Goal: Task Accomplishment & Management: Complete application form

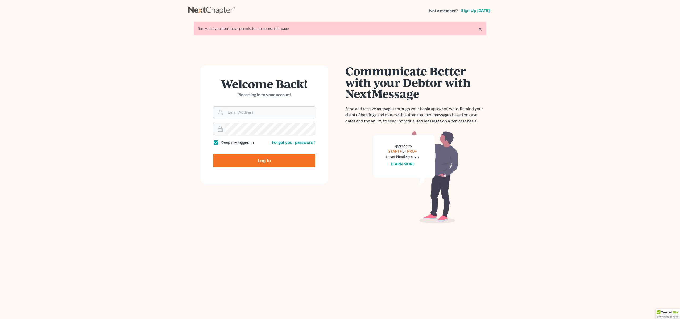
type input "[EMAIL_ADDRESS][DOMAIN_NAME]"
click at [250, 163] on input "Log In" at bounding box center [264, 160] width 102 height 13
type input "Thinking..."
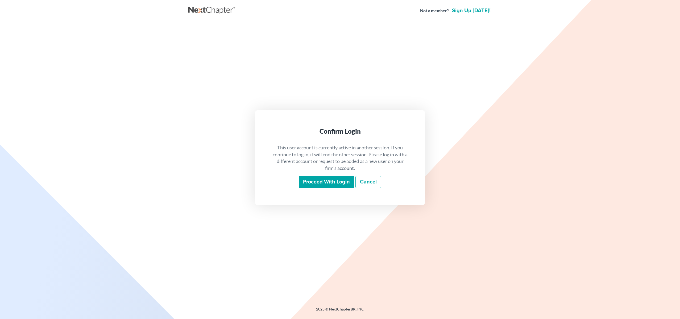
click at [336, 185] on input "Proceed with login" at bounding box center [326, 182] width 55 height 12
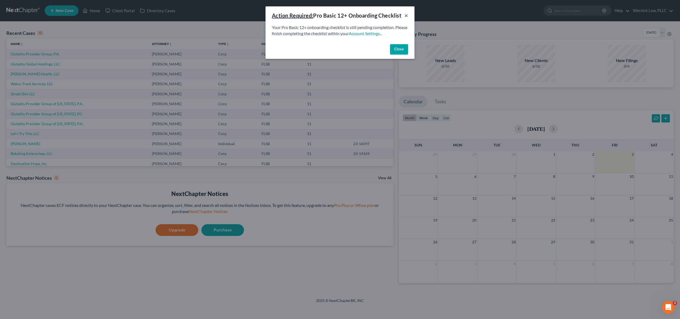
click at [405, 16] on button "×" at bounding box center [406, 15] width 4 height 6
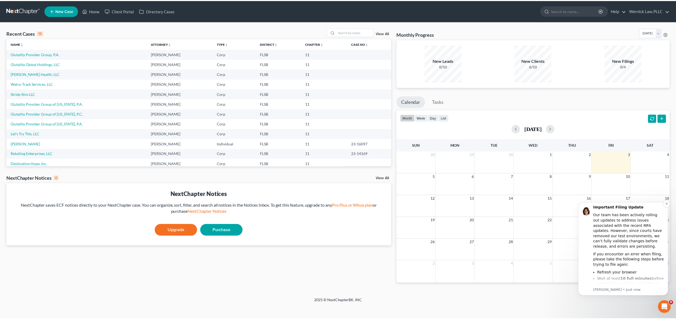
scroll to position [1, 0]
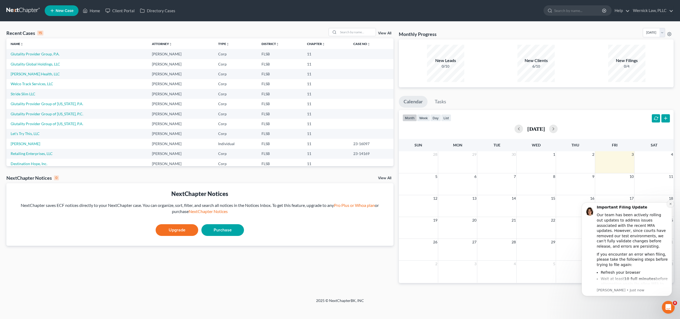
click at [671, 204] on icon "Dismiss notification" at bounding box center [670, 203] width 3 height 3
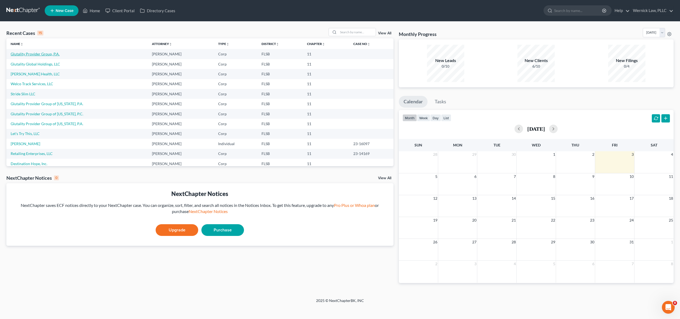
click at [44, 53] on link "Glutality Provider Group, P.A." at bounding box center [35, 54] width 49 height 5
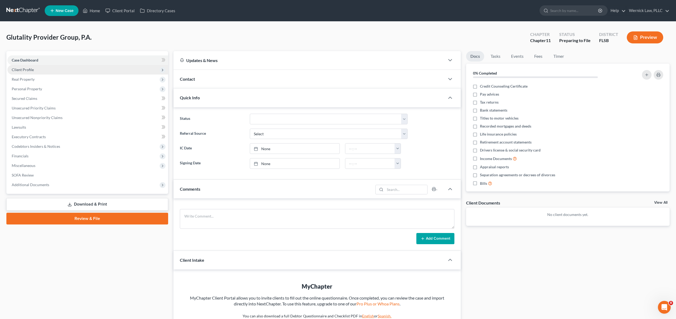
click at [26, 69] on span "Client Profile" at bounding box center [23, 69] width 22 height 5
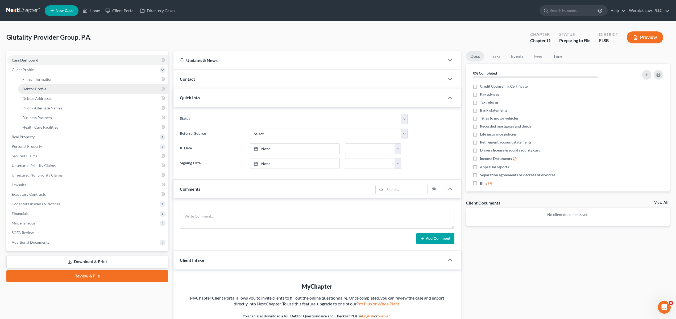
click at [38, 89] on span "Debtor Profile" at bounding box center [34, 88] width 24 height 5
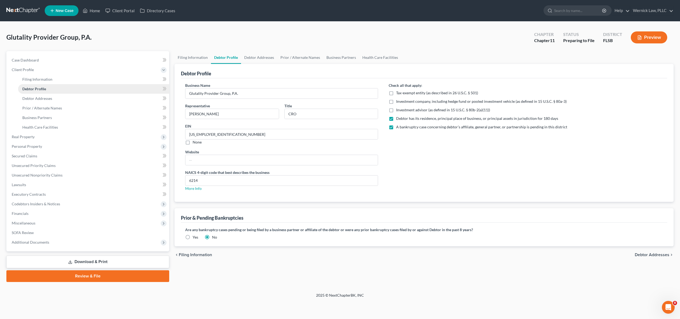
radio input "true"
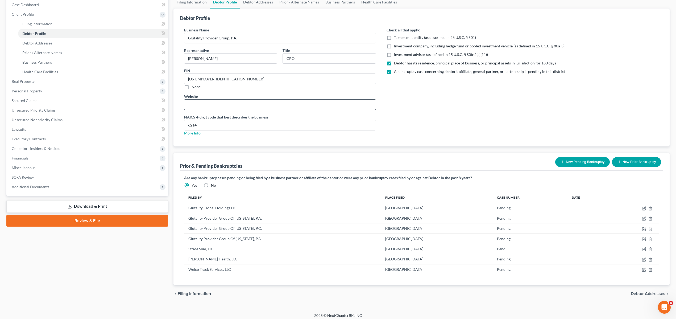
scroll to position [59, 0]
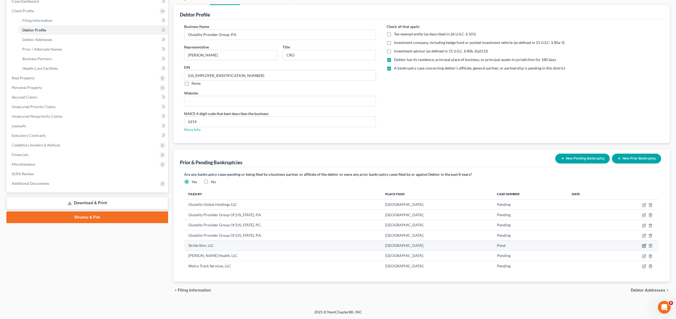
click at [645, 246] on icon "button" at bounding box center [644, 245] width 4 height 4
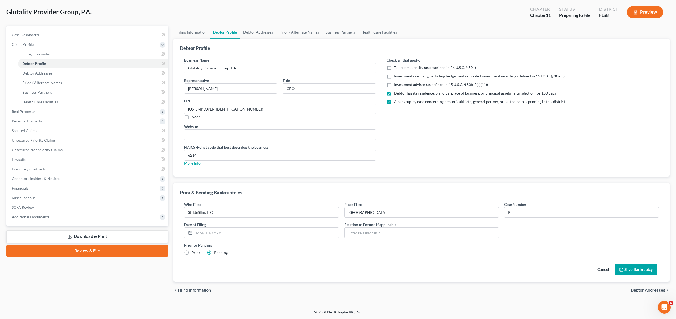
click at [600, 268] on button "Cancel" at bounding box center [602, 269] width 23 height 11
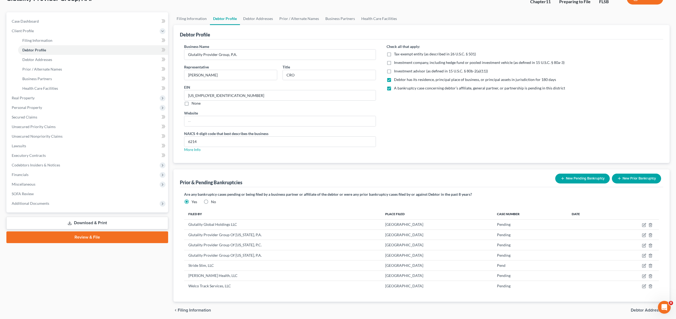
scroll to position [59, 0]
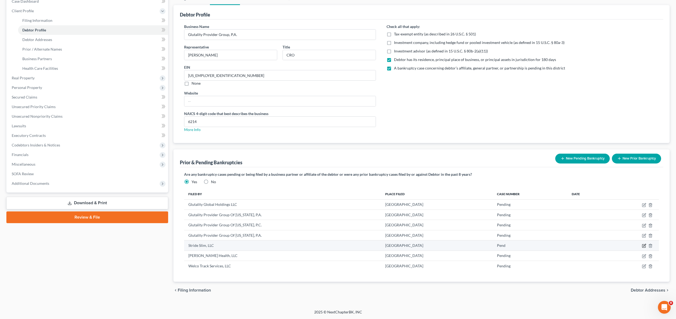
click at [644, 245] on icon "button" at bounding box center [644, 245] width 4 height 4
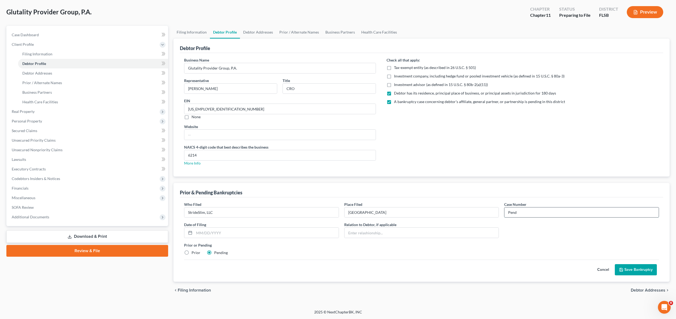
click at [531, 214] on input "Pend" at bounding box center [581, 212] width 154 height 10
type input "Pending"
click at [629, 269] on button "Save Bankruptcy" at bounding box center [636, 269] width 42 height 11
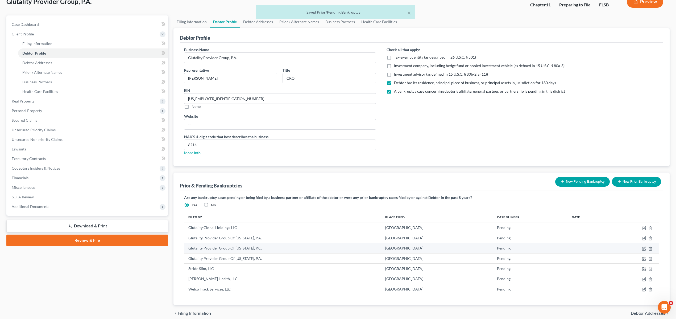
scroll to position [0, 0]
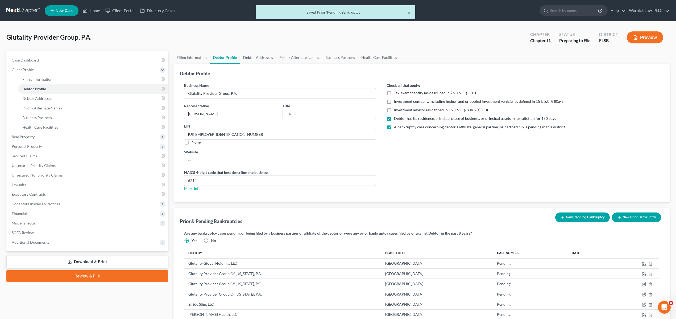
click at [250, 56] on link "Debtor Addresses" at bounding box center [258, 57] width 36 height 13
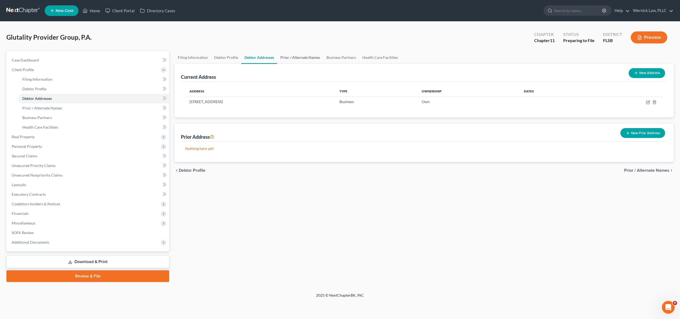
click at [291, 60] on link "Prior / Alternate Names" at bounding box center [300, 57] width 46 height 13
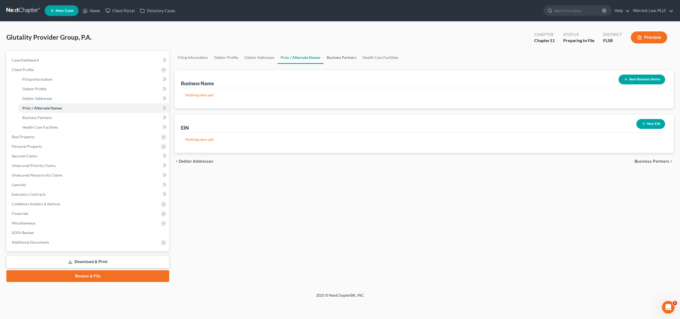
click at [341, 58] on link "Business Partners" at bounding box center [341, 57] width 36 height 13
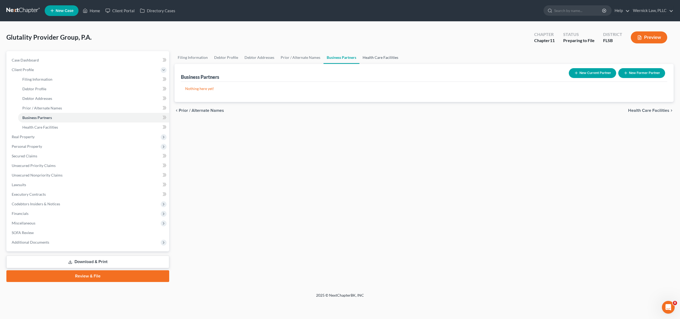
click at [368, 59] on link "Health Care Facilities" at bounding box center [380, 57] width 42 height 13
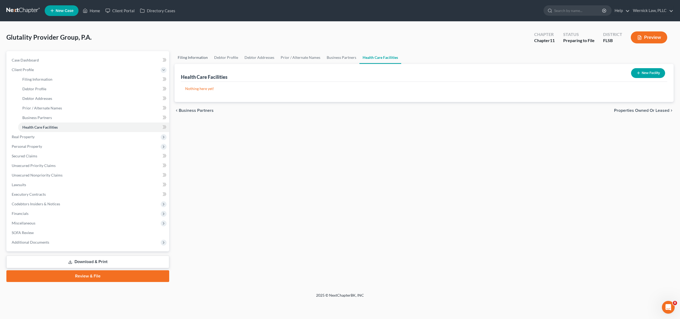
click at [192, 56] on link "Filing Information" at bounding box center [193, 57] width 36 height 13
select select "2"
select select "1"
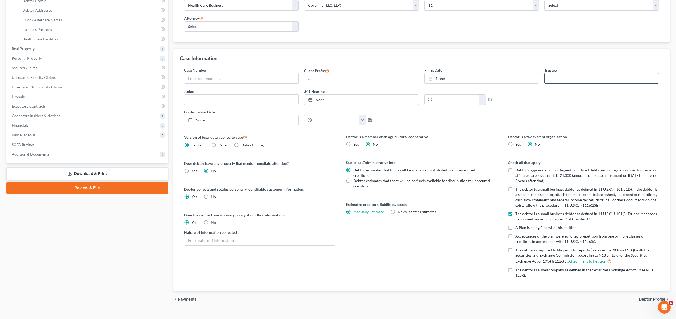
scroll to position [97, 0]
